Goal: Information Seeking & Learning: Find specific page/section

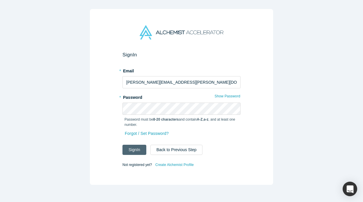
click at [133, 149] on button "Sign In" at bounding box center [134, 150] width 24 height 10
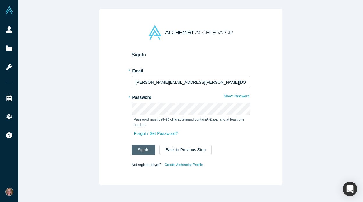
click at [137, 148] on button "Sign In" at bounding box center [144, 150] width 24 height 10
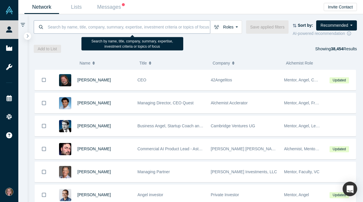
click at [134, 27] on input at bounding box center [128, 27] width 163 height 14
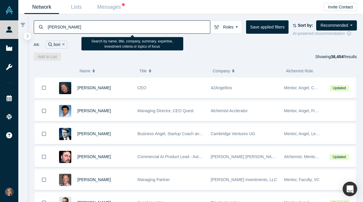
type input "boris"
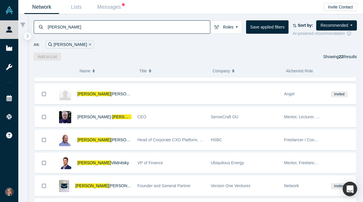
scroll to position [394, 0]
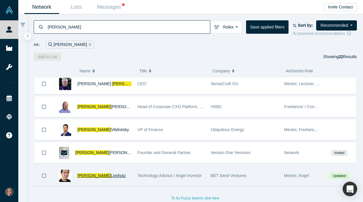
click at [111, 176] on span "Livshutz" at bounding box center [118, 175] width 15 height 5
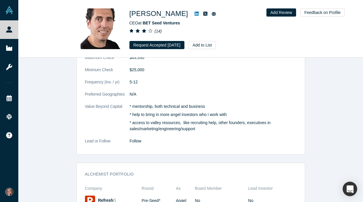
scroll to position [842, 0]
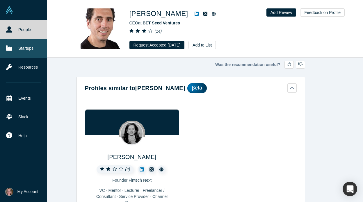
click at [12, 50] on link "Startups" at bounding box center [23, 48] width 47 height 19
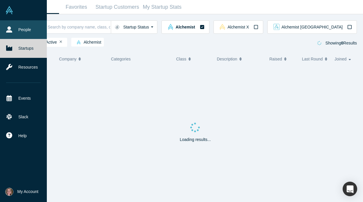
click at [8, 28] on icon at bounding box center [9, 29] width 6 height 6
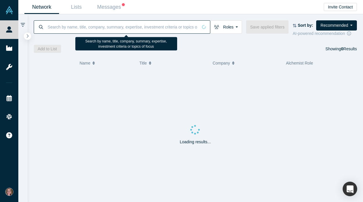
click at [76, 26] on input at bounding box center [122, 27] width 151 height 14
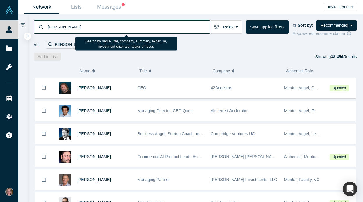
type input "thomas lumsden"
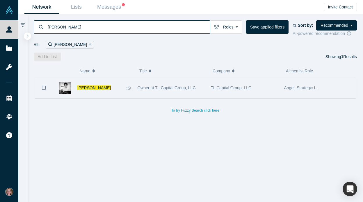
click at [66, 89] on img at bounding box center [65, 88] width 12 height 12
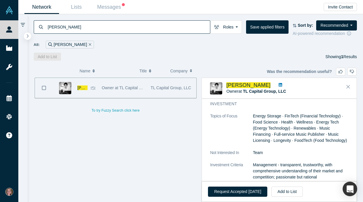
scroll to position [428, 0]
